Goal: Check status: Check status

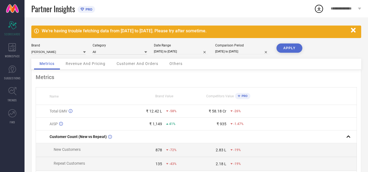
click at [161, 53] on input "[DATE] to [DATE]" at bounding box center [181, 52] width 54 height 6
select select "6"
select select "2025"
select select "7"
select select "2025"
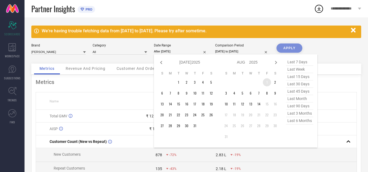
click at [265, 82] on td "1" at bounding box center [267, 82] width 8 height 8
type input "[DATE] to [DATE]"
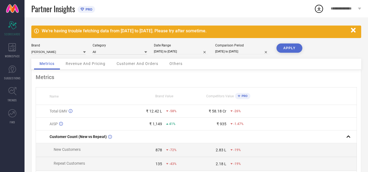
click at [173, 50] on input "[DATE] to [DATE]" at bounding box center [181, 52] width 54 height 6
select select "7"
select select "2025"
select select "8"
select select "2025"
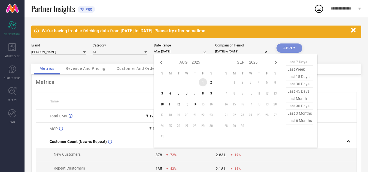
click at [202, 81] on td "1" at bounding box center [203, 82] width 8 height 8
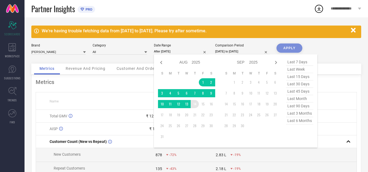
type input "[DATE] to [DATE]"
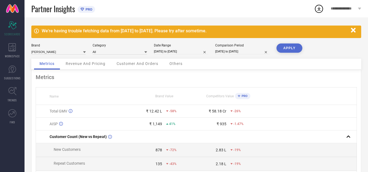
select select "6"
select select "2024"
select select "7"
select select "2024"
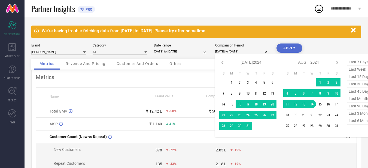
click at [236, 50] on input "[DATE] to [DATE]" at bounding box center [242, 52] width 54 height 6
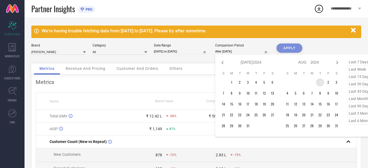
click at [321, 81] on td "1" at bounding box center [320, 82] width 8 height 8
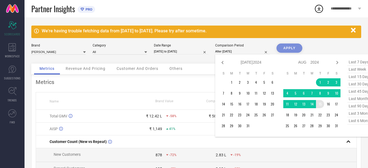
type input "[DATE] to [DATE]"
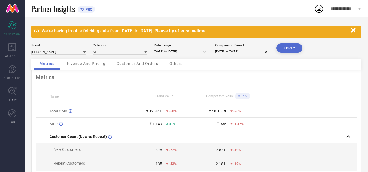
click at [285, 49] on button "APPLY" at bounding box center [289, 48] width 26 height 9
